Goal: Transaction & Acquisition: Purchase product/service

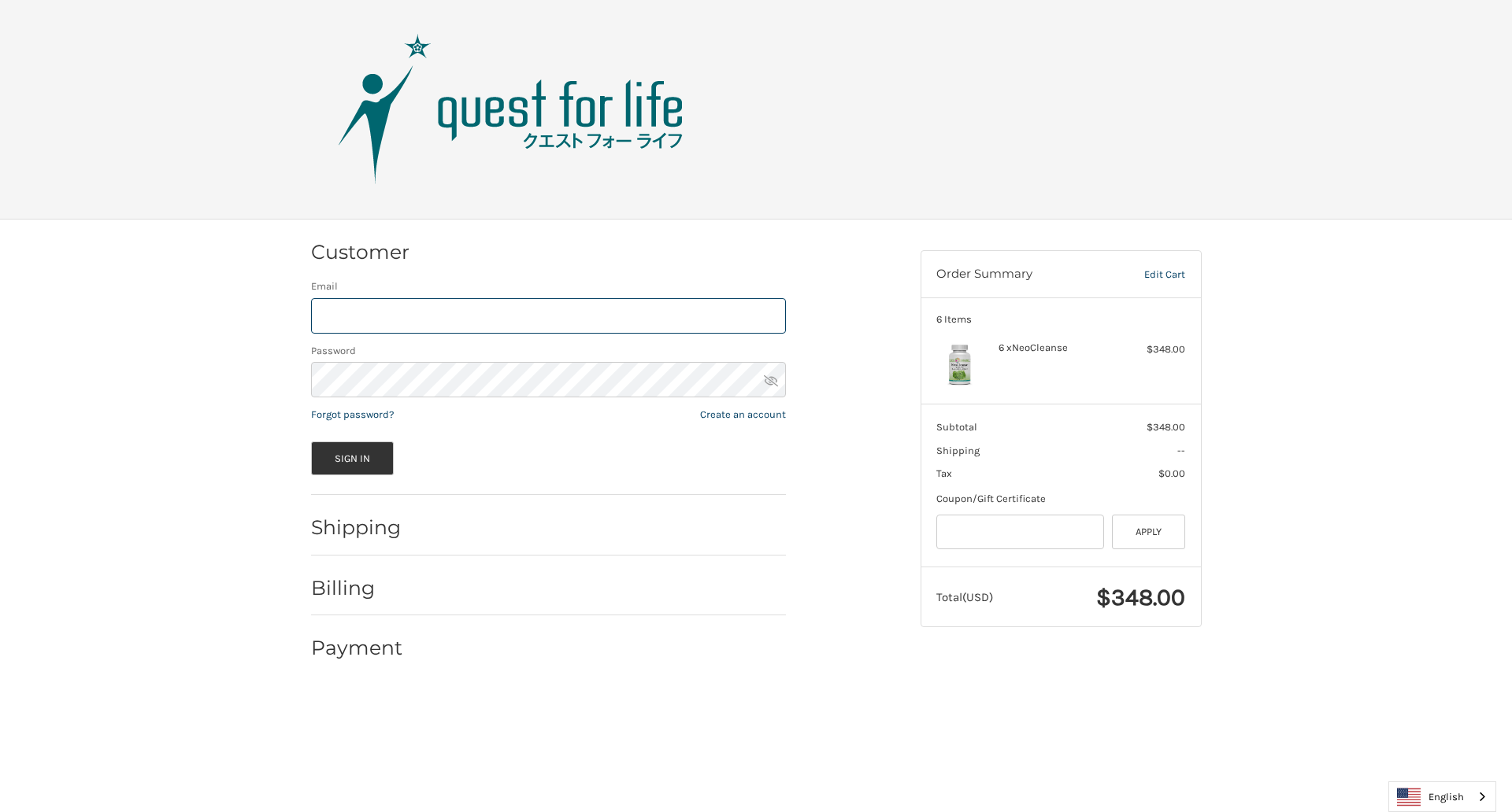
click at [548, 315] on input "Email" at bounding box center [548, 316] width 475 height 35
type input "**********"
click at [352, 458] on button "Sign In" at bounding box center [353, 458] width 83 height 34
